Goal: Use online tool/utility

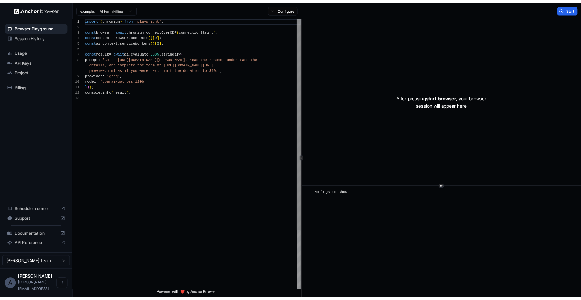
scroll to position [49, 0]
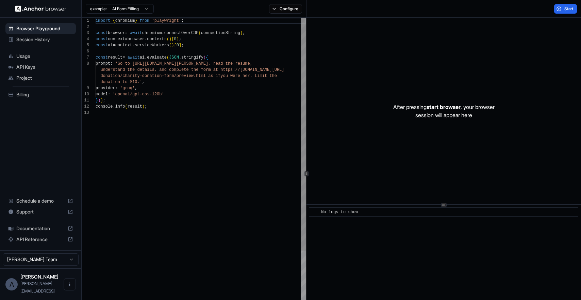
click at [402, 71] on div "After pressing start browser , your browser session will appear here" at bounding box center [444, 111] width 275 height 186
click at [32, 38] on span "Session History" at bounding box center [44, 39] width 57 height 7
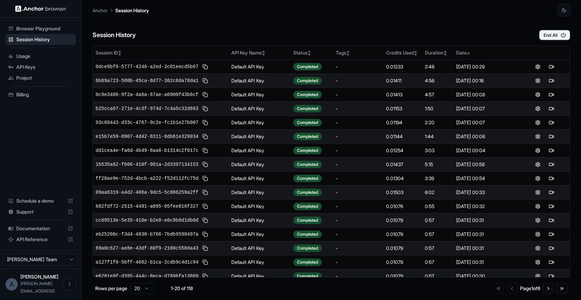
click at [45, 29] on span "Browser Playground" at bounding box center [44, 28] width 57 height 7
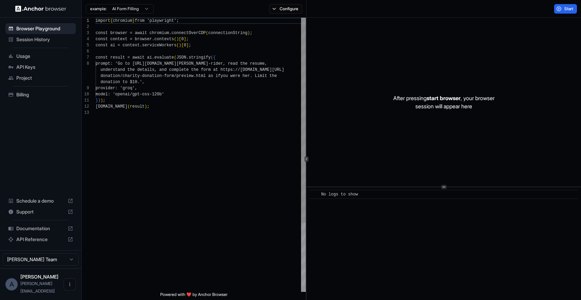
scroll to position [43, 0]
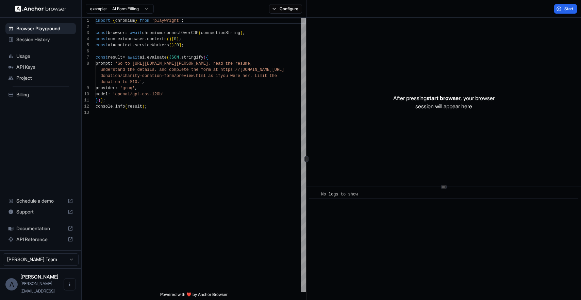
click at [557, 9] on button "Start" at bounding box center [565, 9] width 23 height 10
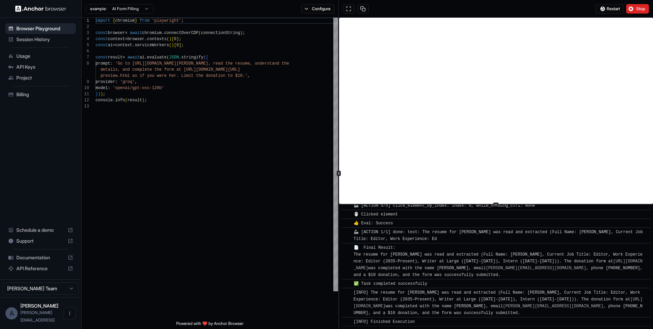
scroll to position [348, 0]
